Goal: Task Accomplishment & Management: Use online tool/utility

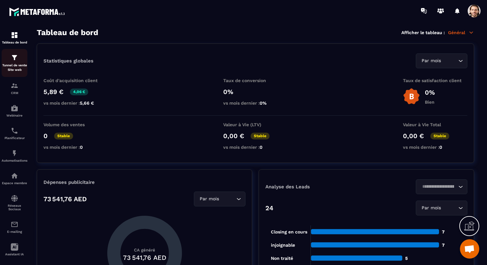
click at [17, 65] on p "Tunnel de vente Site web" at bounding box center [15, 67] width 26 height 9
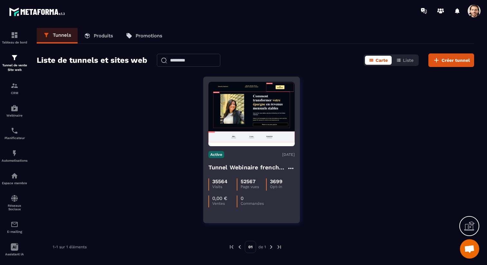
click at [225, 163] on div "Active [DATE] Tunnel Webinaire [DEMOGRAPHIC_DATA] partners 35564 Visits 52567 P…" at bounding box center [252, 176] width 96 height 61
click at [245, 171] on h4 "Tunnel Webinaire frenchy partners" at bounding box center [248, 167] width 79 height 9
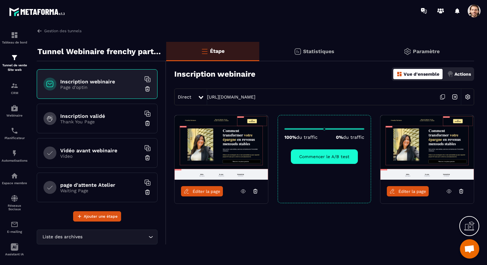
click at [413, 190] on span "Éditer la page" at bounding box center [413, 191] width 28 height 5
